Goal: Task Accomplishment & Management: Complete application form

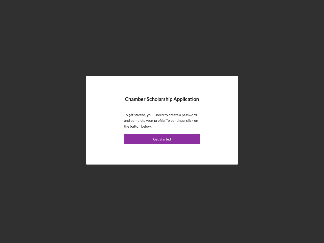
click at [162, 122] on p "To get started, you'll need to create a password and complete your profile. To …" at bounding box center [162, 120] width 76 height 17
click at [162, 139] on div "Get Started" at bounding box center [162, 139] width 18 height 10
